Goal: Transaction & Acquisition: Subscribe to service/newsletter

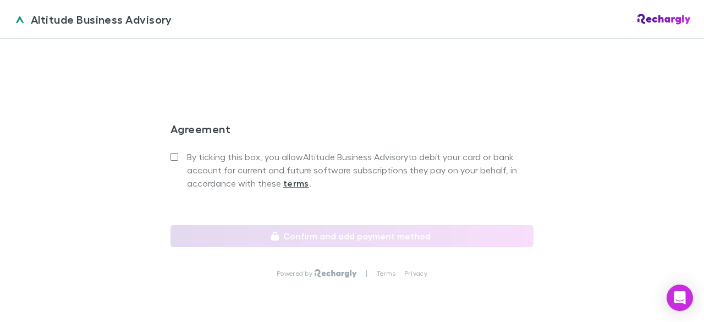
scroll to position [1059, 0]
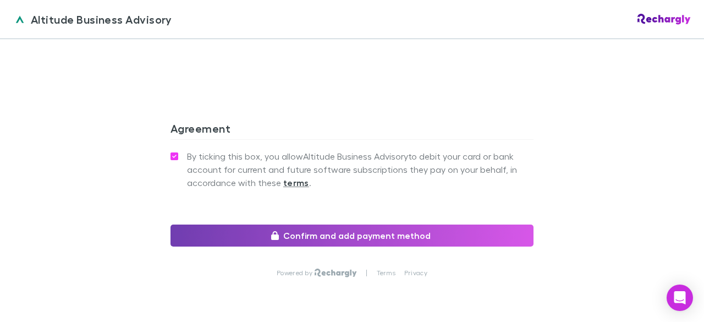
click at [245, 224] on button "Confirm and add payment method" at bounding box center [351, 235] width 363 height 22
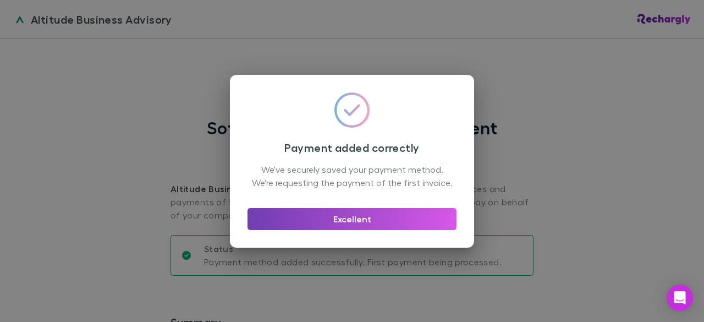
click at [350, 228] on button "Excellent" at bounding box center [351, 219] width 209 height 22
